Goal: Find specific page/section: Find specific page/section

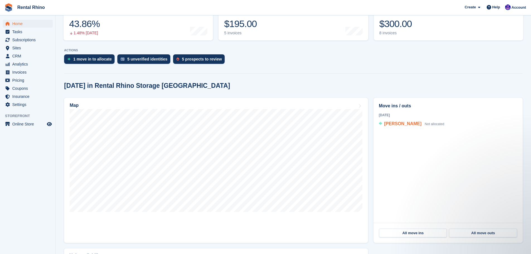
click at [397, 124] on span "[PERSON_NAME]" at bounding box center [402, 123] width 37 height 5
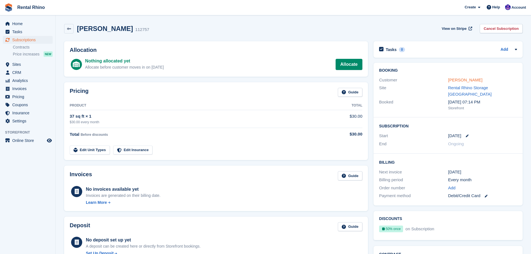
click at [459, 78] on link "[PERSON_NAME]" at bounding box center [465, 79] width 34 height 5
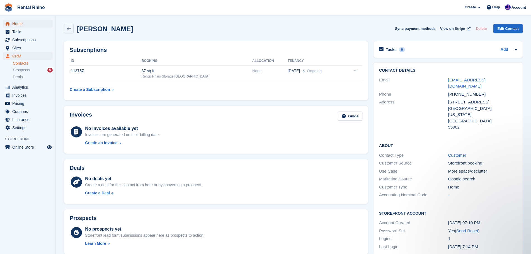
click at [33, 22] on span "Home" at bounding box center [28, 24] width 33 height 8
